Goal: Information Seeking & Learning: Learn about a topic

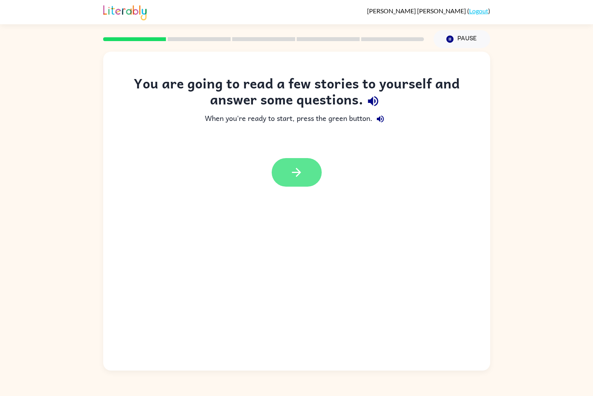
click at [296, 183] on button "button" at bounding box center [297, 172] width 50 height 29
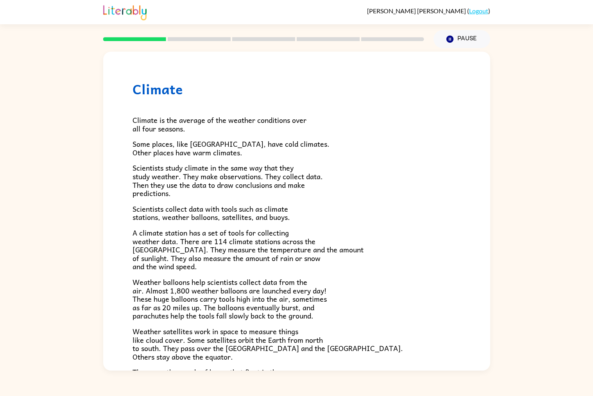
click at [590, 258] on div "Climate Climate is the average of the weather conditions over all four seasons.…" at bounding box center [296, 209] width 593 height 322
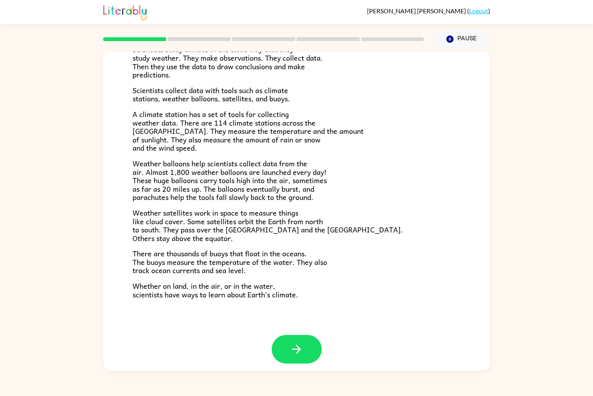
scroll to position [122, 0]
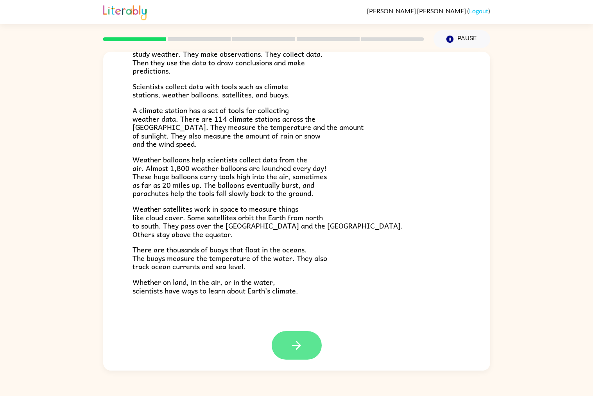
click at [307, 347] on button "button" at bounding box center [297, 345] width 50 height 29
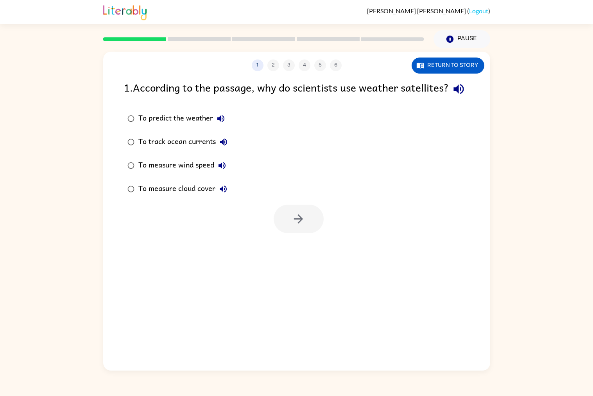
scroll to position [0, 0]
click at [13, 330] on div "1 2 3 4 5 6 Return to story 1 . According to the passage, why do scientists use…" at bounding box center [296, 209] width 593 height 322
click at [458, 37] on button "Pause Pause" at bounding box center [462, 39] width 57 height 18
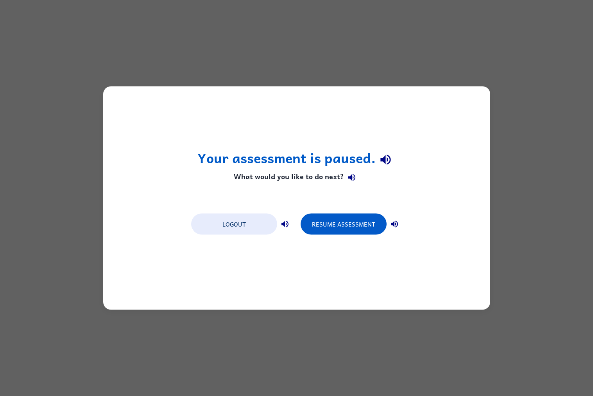
click at [297, 299] on div "Your assessment is paused. What would you like to do next? Logout Resume Assess…" at bounding box center [296, 197] width 387 height 223
click at [313, 310] on div "Your assessment is paused. What would you like to do next? Logout Resume Assess…" at bounding box center [296, 198] width 593 height 396
click at [334, 335] on div "Your assessment is paused. What would you like to do next? Logout Resume Assess…" at bounding box center [296, 198] width 593 height 396
click at [356, 231] on button "Resume Assessment" at bounding box center [344, 223] width 86 height 21
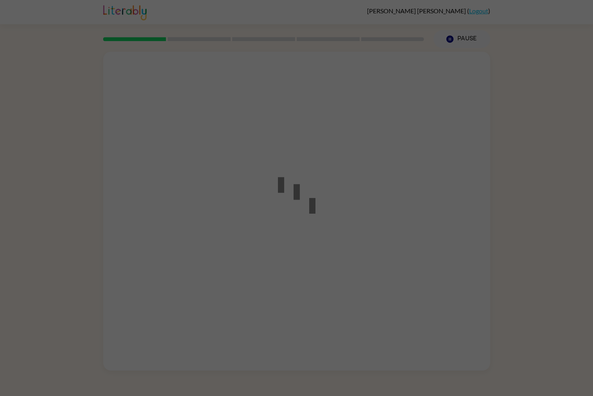
click at [331, 252] on div at bounding box center [296, 198] width 593 height 396
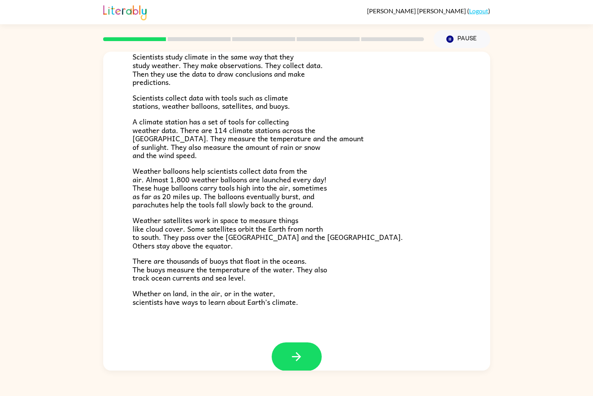
scroll to position [122, 0]
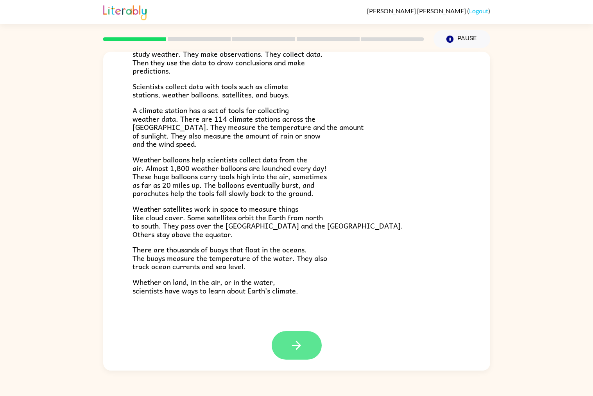
click at [301, 355] on button "button" at bounding box center [297, 345] width 50 height 29
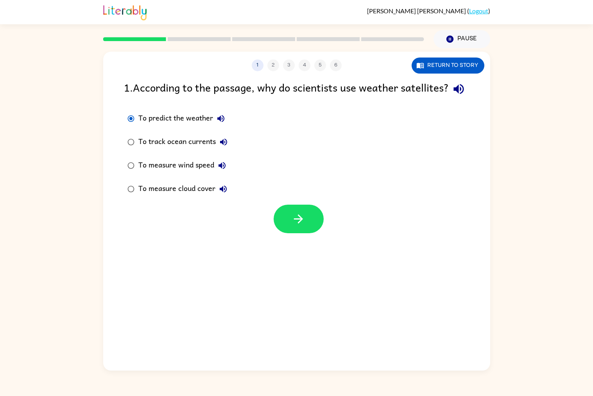
click at [585, 244] on div "1 2 3 4 5 6 Return to story 1 . According to the passage, why do scientists use…" at bounding box center [296, 209] width 593 height 322
click at [581, 249] on div "1 2 3 4 5 6 Return to story 1 . According to the passage, why do scientists use…" at bounding box center [296, 209] width 593 height 322
click at [579, 253] on div "1 2 3 4 5 6 Return to story 1 . According to the passage, why do scientists use…" at bounding box center [296, 209] width 593 height 322
click at [468, 299] on div "1 2 3 4 5 6 Return to story 1 . According to the passage, why do scientists use…" at bounding box center [296, 211] width 387 height 319
click at [563, 312] on div "1 2 3 4 5 6 Return to story 1 . According to the passage, why do scientists use…" at bounding box center [296, 209] width 593 height 322
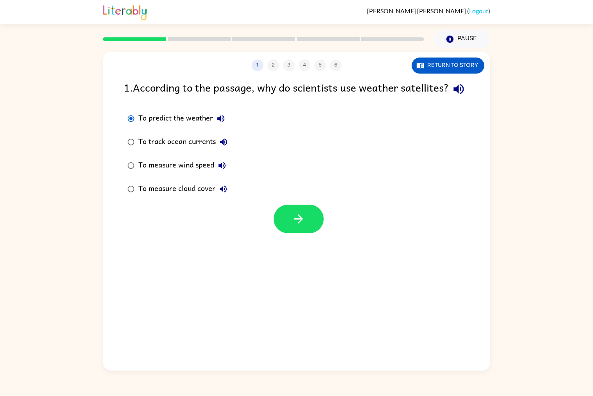
click at [563, 312] on div "1 2 3 4 5 6 Return to story 1 . According to the passage, why do scientists use…" at bounding box center [296, 209] width 593 height 322
click at [311, 222] on button "button" at bounding box center [299, 218] width 50 height 29
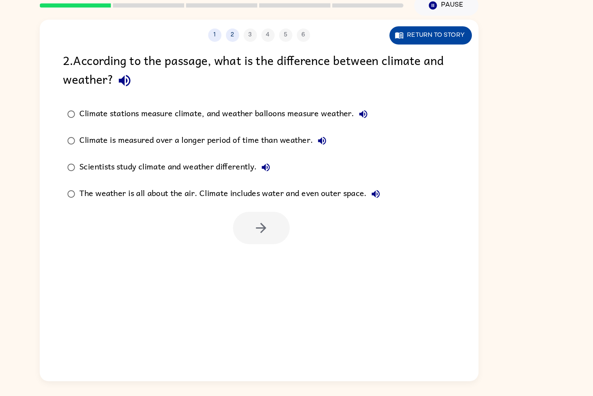
click at [437, 65] on button "Return to story" at bounding box center [448, 65] width 73 height 16
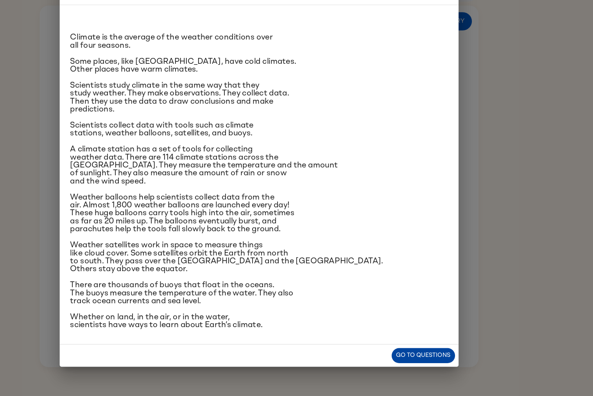
click at [451, 360] on button "Go to questions" at bounding box center [442, 360] width 56 height 14
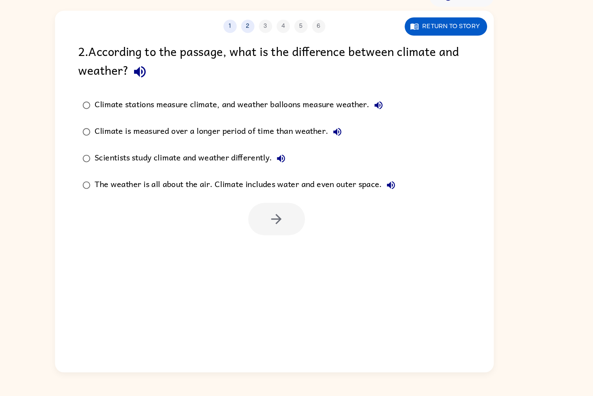
click at [448, 124] on div "Climate stations measure climate, and weather balloons measure weather. Climate…" at bounding box center [307, 170] width 366 height 94
click at [447, 90] on div "2 . According to the passage, what is the difference between climate and weathe…" at bounding box center [297, 97] width 346 height 36
click at [445, 81] on div "2 . According to the passage, what is the difference between climate and weathe…" at bounding box center [297, 97] width 346 height 36
click at [438, 65] on button "Return to story" at bounding box center [448, 65] width 73 height 16
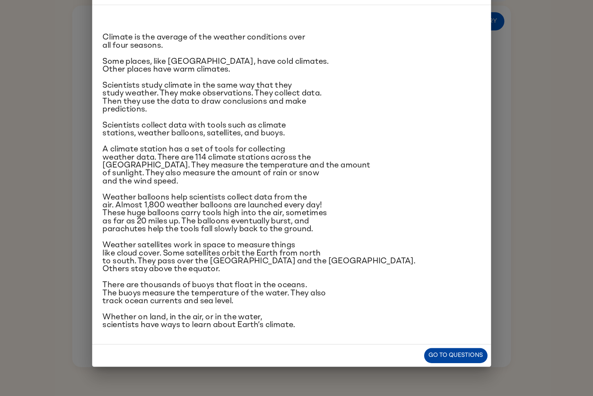
click at [445, 353] on button "Go to questions" at bounding box center [442, 360] width 56 height 14
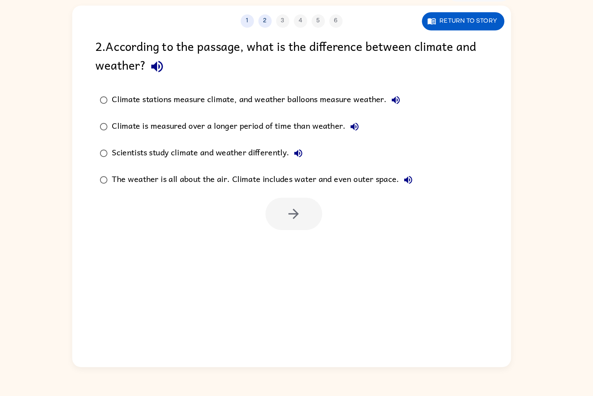
click at [450, 364] on div "1 2 3 4 5 6 Return to story 2 . According to the passage, what is the differenc…" at bounding box center [296, 211] width 387 height 319
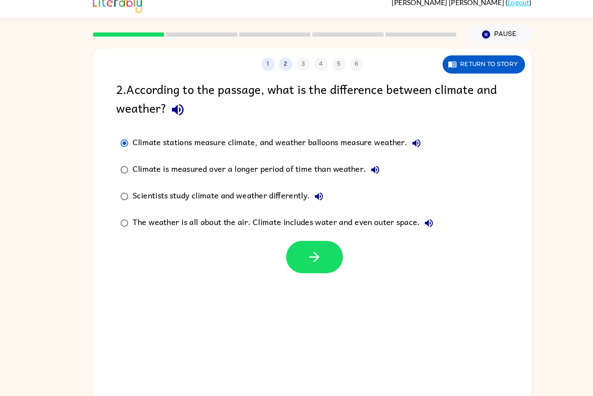
click at [306, 256] on div "1 2 3 4 5 6 Return to story 2 . According to the passage, what is the differenc…" at bounding box center [296, 211] width 387 height 319
click at [301, 249] on button "button" at bounding box center [299, 235] width 50 height 29
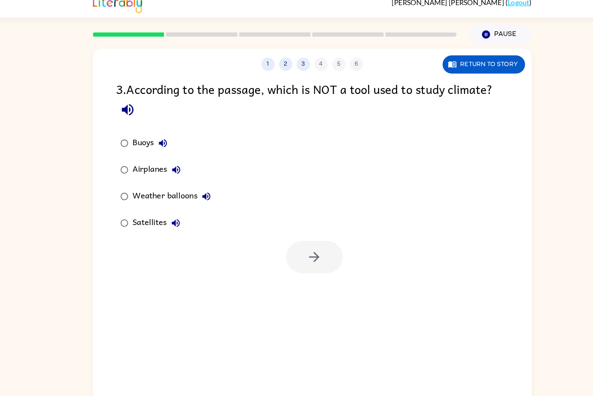
click at [311, 234] on div at bounding box center [299, 235] width 50 height 29
click at [297, 236] on icon "button" at bounding box center [299, 235] width 14 height 14
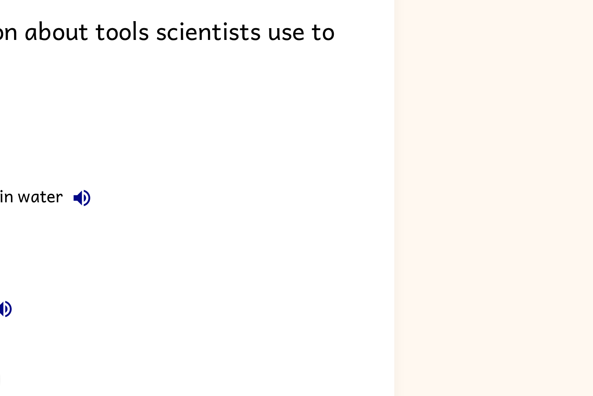
click at [192, 95] on button "button" at bounding box center [202, 105] width 20 height 20
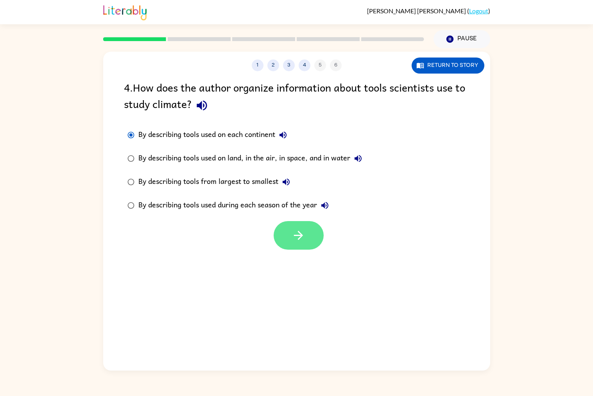
click at [295, 238] on icon "button" at bounding box center [299, 235] width 14 height 14
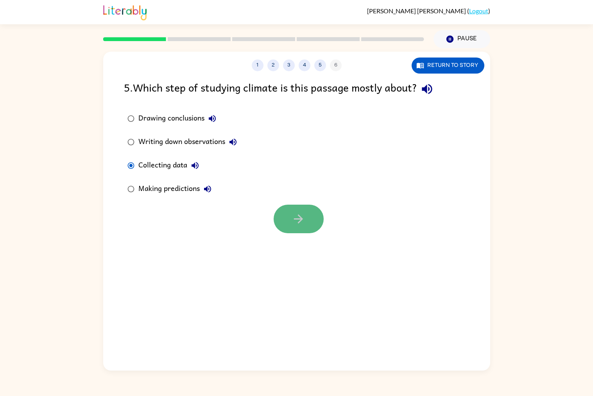
click at [300, 220] on icon "button" at bounding box center [298, 218] width 9 height 9
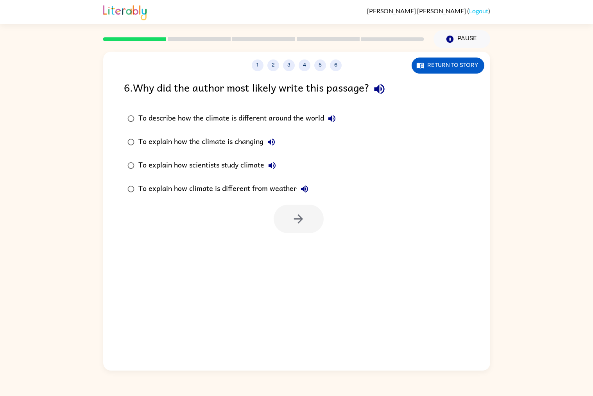
click at [131, 126] on label "To describe how the climate is different around the world" at bounding box center [232, 118] width 224 height 23
click at [153, 151] on label "To explain how the climate is changing" at bounding box center [232, 141] width 224 height 23
click at [317, 234] on div "1 2 3 4 5 6 Return to story 6 . Why did the author most likely write this passa…" at bounding box center [296, 211] width 387 height 319
click at [306, 221] on button "button" at bounding box center [299, 218] width 50 height 29
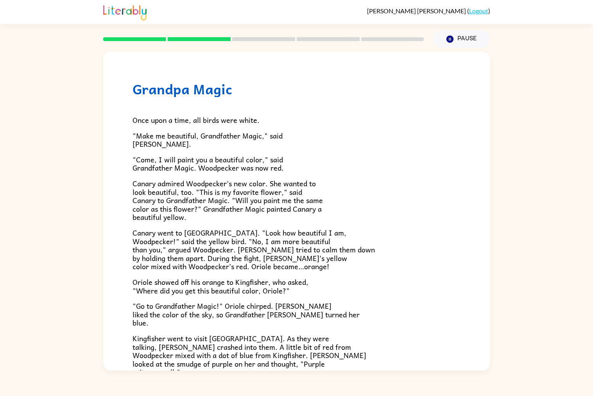
scroll to position [105, 0]
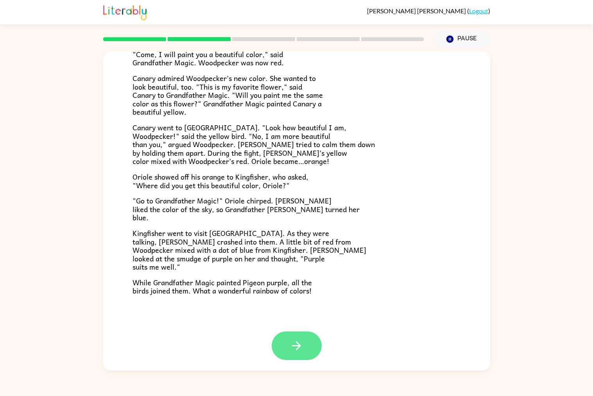
click at [278, 334] on button "button" at bounding box center [297, 345] width 50 height 29
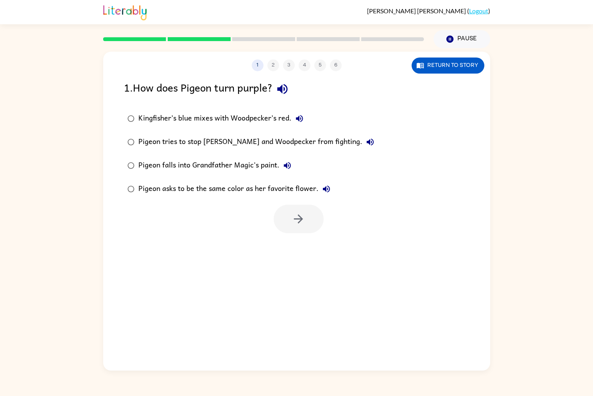
click at [278, 334] on div "1 2 3 4 5 6 Return to story 1 . How does Pigeon turn purple? Kingfisher’s blue …" at bounding box center [296, 211] width 387 height 319
click at [277, 335] on div "1 2 3 4 5 6 Return to story 1 . How does Pigeon turn purple? Kingfisher’s blue …" at bounding box center [296, 211] width 387 height 319
click at [158, 165] on div "Pigeon falls into Grandfather Magic's paint." at bounding box center [216, 166] width 157 height 16
click at [286, 216] on button "button" at bounding box center [299, 218] width 50 height 29
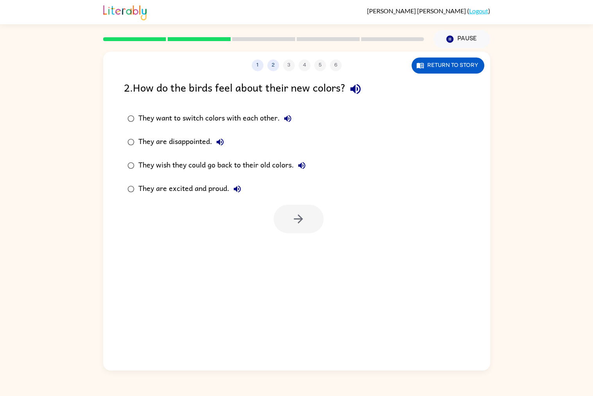
click at [126, 110] on label "They want to switch colors with each other." at bounding box center [217, 118] width 194 height 23
click at [252, 194] on label "They are excited and proud." at bounding box center [217, 188] width 194 height 23
click at [284, 211] on button "button" at bounding box center [299, 218] width 50 height 29
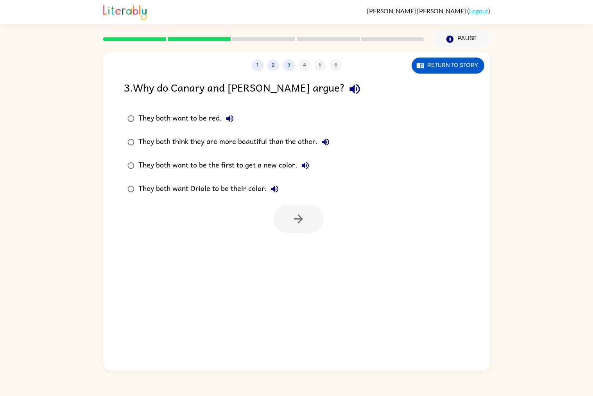
click at [171, 116] on div "They both want to be red." at bounding box center [187, 119] width 99 height 16
click at [305, 236] on div "1 2 3 4 5 6 Return to story 3 . Why do Canary and [PERSON_NAME] argue? They bot…" at bounding box center [296, 211] width 387 height 319
click at [128, 150] on label "They both think they are more beautiful than the other." at bounding box center [229, 141] width 218 height 23
click at [307, 219] on button "button" at bounding box center [299, 218] width 50 height 29
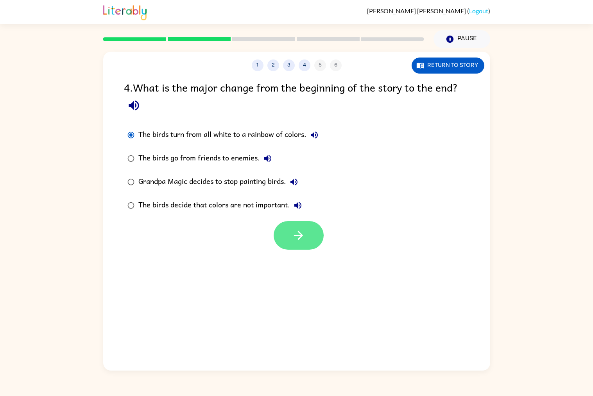
click at [281, 224] on button "button" at bounding box center [299, 235] width 50 height 29
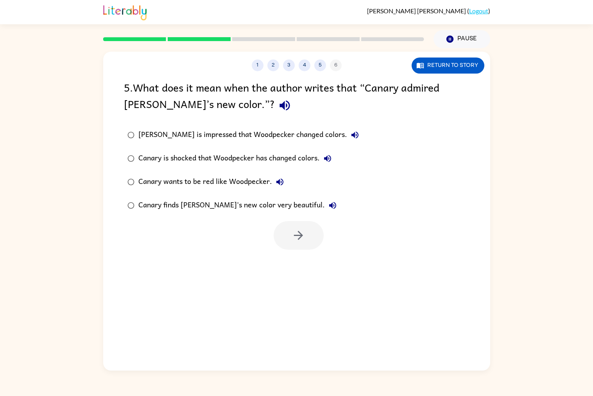
click at [144, 163] on div "Canary is shocked that Woodpecker has changed colors." at bounding box center [236, 159] width 197 height 16
click at [271, 231] on div at bounding box center [296, 233] width 387 height 32
click at [285, 232] on button "button" at bounding box center [299, 235] width 50 height 29
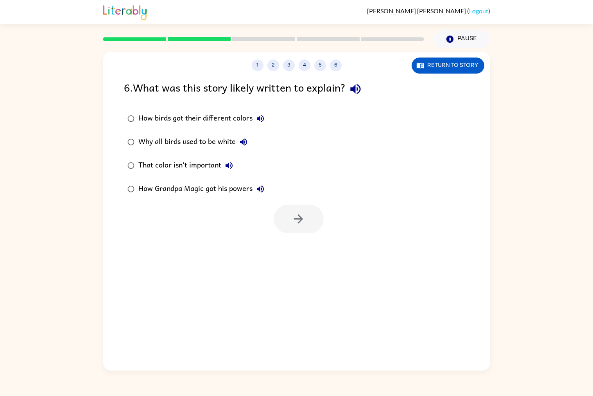
click at [161, 173] on div "That color isn't important" at bounding box center [187, 166] width 99 height 16
click at [201, 148] on div "Why all birds used to be white" at bounding box center [194, 142] width 113 height 16
click at [301, 211] on button "button" at bounding box center [299, 218] width 50 height 29
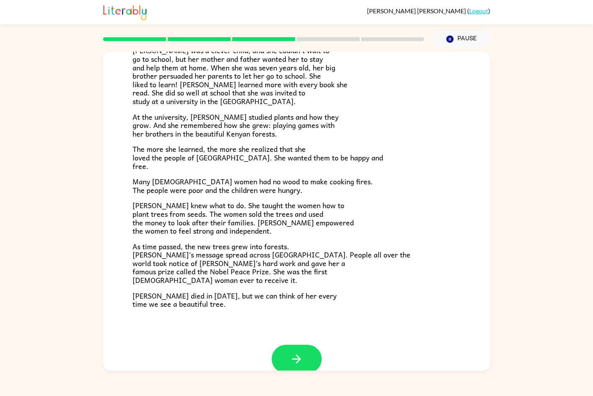
scroll to position [124, 0]
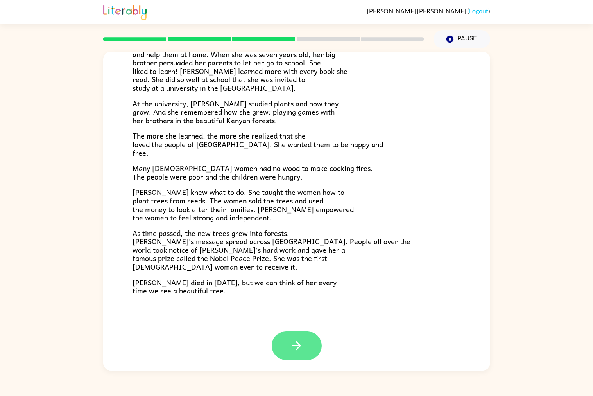
click at [297, 351] on icon "button" at bounding box center [297, 346] width 14 height 14
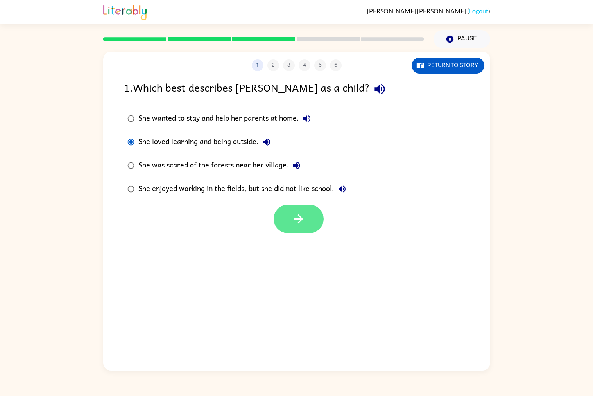
click at [293, 218] on icon "button" at bounding box center [299, 219] width 14 height 14
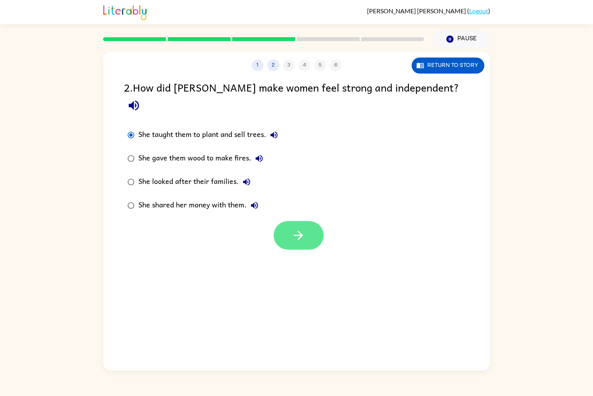
click at [301, 228] on icon "button" at bounding box center [299, 235] width 14 height 14
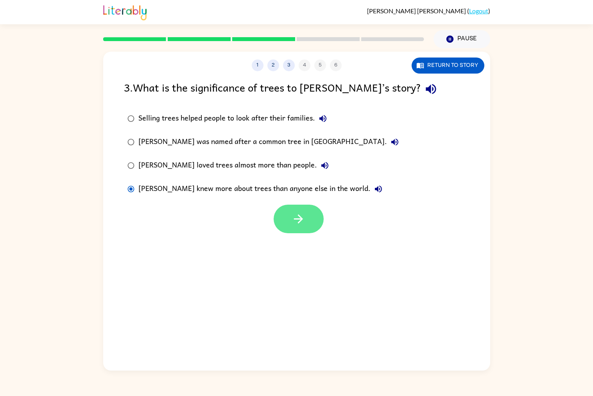
click at [312, 217] on button "button" at bounding box center [299, 218] width 50 height 29
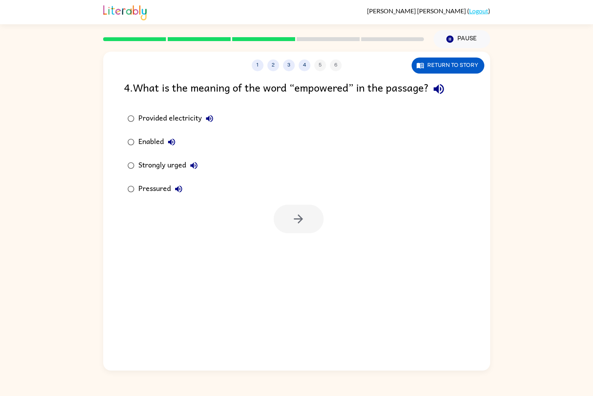
click at [122, 124] on label "Provided electricity" at bounding box center [171, 118] width 102 height 23
click at [262, 211] on div at bounding box center [296, 217] width 387 height 32
click at [317, 229] on button "button" at bounding box center [299, 218] width 50 height 29
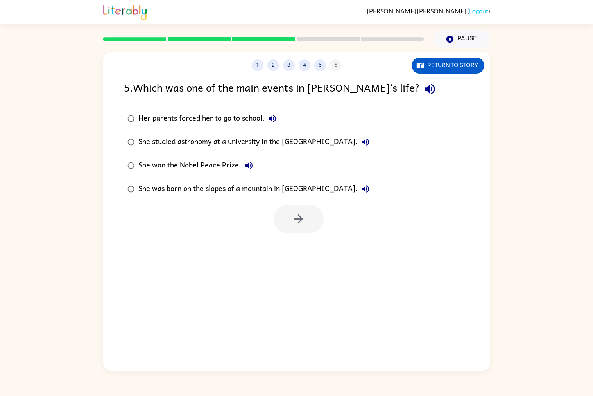
click at [168, 136] on div "She studied astronomy at a university in the [GEOGRAPHIC_DATA]." at bounding box center [255, 142] width 235 height 16
click at [298, 231] on button "button" at bounding box center [299, 218] width 50 height 29
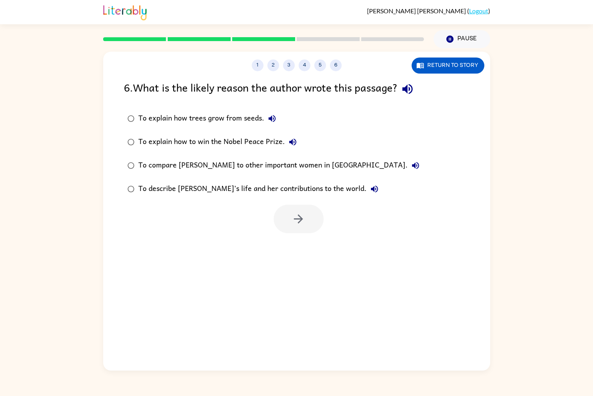
click at [120, 170] on label "To compare [PERSON_NAME] to other important women in [GEOGRAPHIC_DATA]." at bounding box center [274, 165] width 308 height 23
drag, startPoint x: 306, startPoint y: 211, endPoint x: 315, endPoint y: 224, distance: 14.6
click at [315, 224] on button "button" at bounding box center [299, 218] width 50 height 29
click at [315, 224] on div at bounding box center [299, 218] width 50 height 29
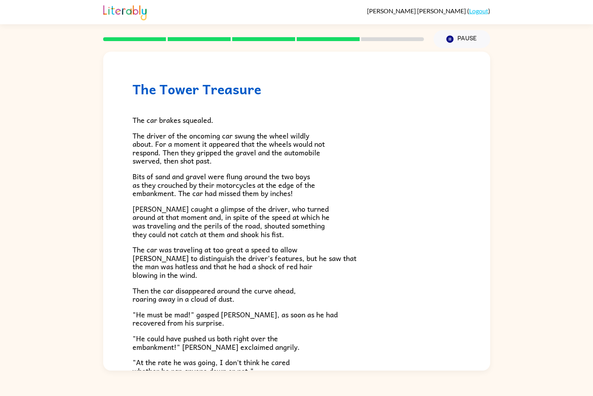
scroll to position [121, 0]
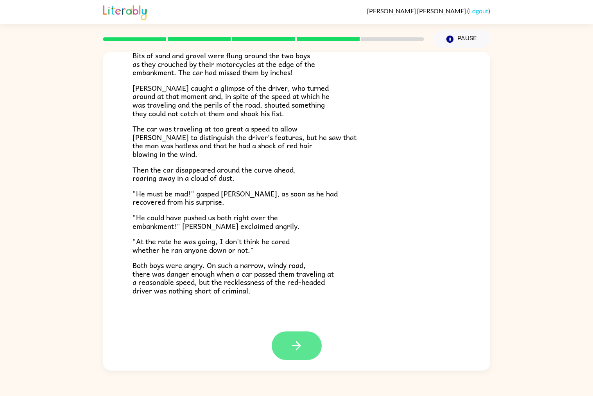
click at [308, 354] on button "button" at bounding box center [297, 345] width 50 height 29
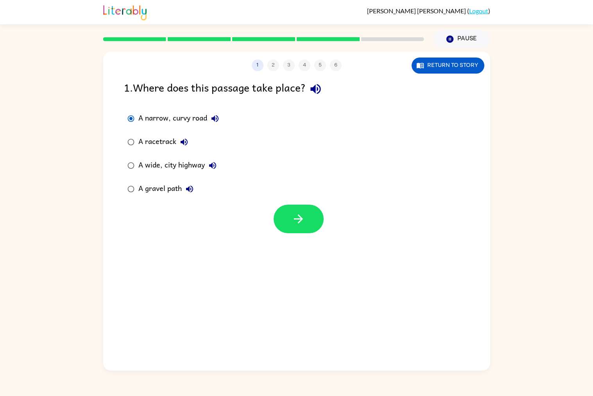
click at [139, 168] on div "A wide, city highway" at bounding box center [179, 166] width 82 height 16
click at [300, 219] on icon "button" at bounding box center [298, 218] width 9 height 9
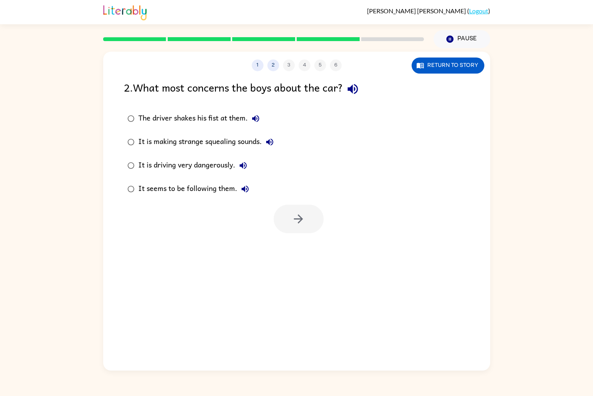
click at [139, 142] on div "It is making strange squealing sounds." at bounding box center [207, 142] width 139 height 16
click at [299, 229] on button "button" at bounding box center [299, 218] width 50 height 29
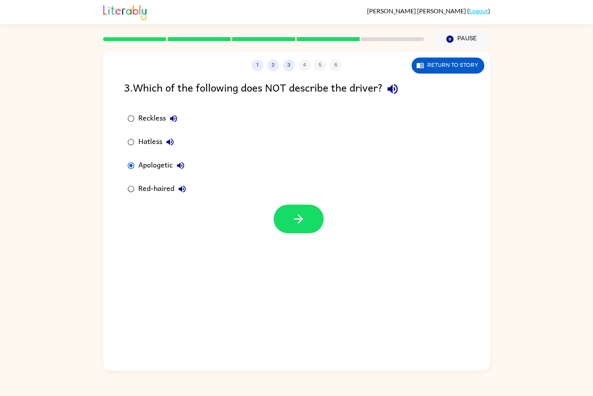
click at [316, 235] on div "1 2 3 4 5 6 Return to story 3 . Which of the following does NOT describe the dr…" at bounding box center [296, 211] width 387 height 319
click at [301, 223] on icon "button" at bounding box center [299, 219] width 14 height 14
